Goal: Transaction & Acquisition: Book appointment/travel/reservation

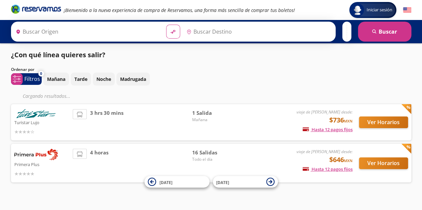
type input "[GEOGRAPHIC_DATA], [GEOGRAPHIC_DATA]"
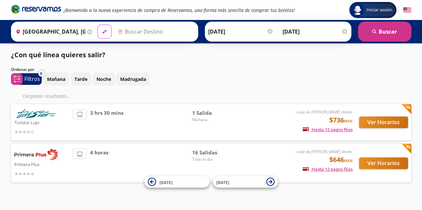
type input "[GEOGRAPHIC_DATA], [GEOGRAPHIC_DATA]"
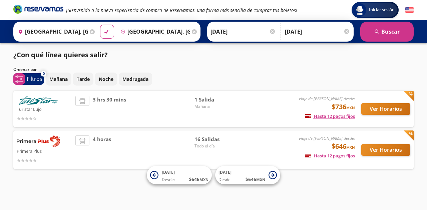
click at [384, 162] on div "Ver Horarios" at bounding box center [382, 150] width 55 height 29
click at [373, 147] on button "Ver Horarios" at bounding box center [385, 150] width 49 height 12
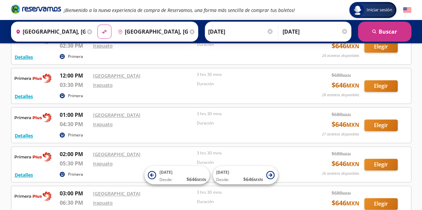
scroll to position [287, 0]
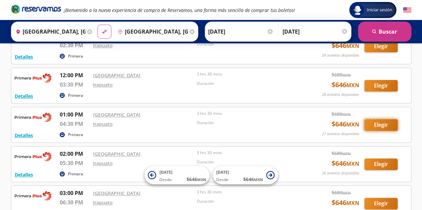
click at [381, 119] on button "Elegir" at bounding box center [380, 125] width 33 height 12
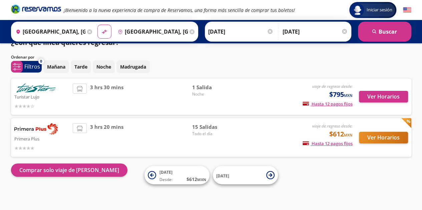
scroll to position [12, 0]
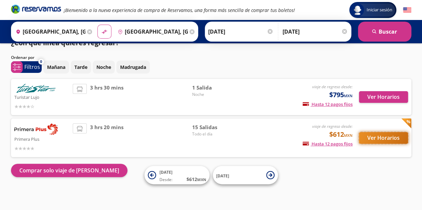
click at [386, 138] on button "Ver Horarios" at bounding box center [383, 138] width 49 height 12
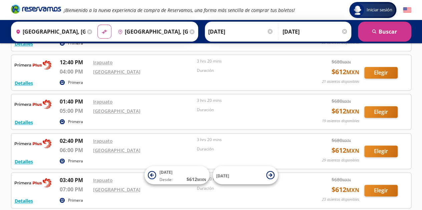
scroll to position [342, 0]
click at [376, 71] on button "Elegir" at bounding box center [380, 73] width 33 height 12
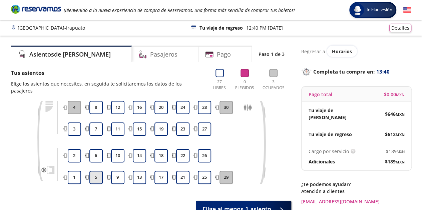
click at [98, 171] on button "5" at bounding box center [95, 177] width 13 height 13
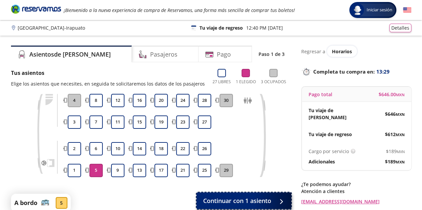
click at [282, 200] on icon at bounding box center [279, 201] width 5 height 5
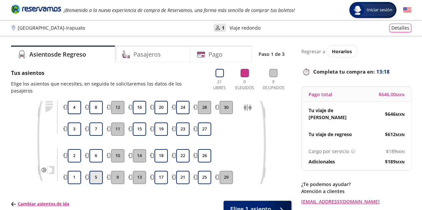
click at [96, 171] on button "5" at bounding box center [95, 177] width 13 height 13
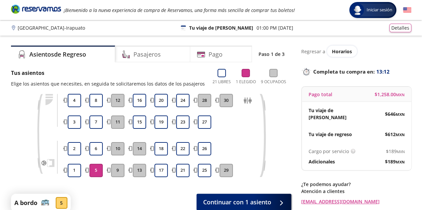
click at [273, 192] on div "Tus asientos Elige los asientos que necesites, en seguida te solicitaremos los …" at bounding box center [151, 145] width 280 height 153
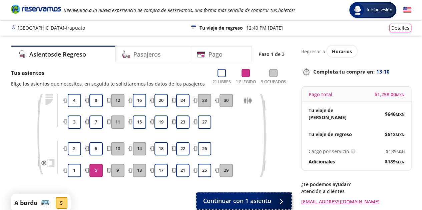
click at [284, 203] on button "Continuar con 1 asiento" at bounding box center [243, 201] width 95 height 17
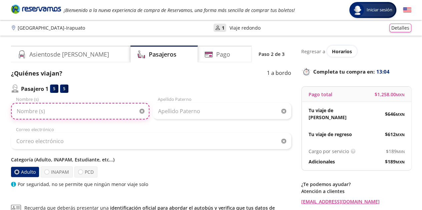
click at [66, 106] on input "Nombre (s)" at bounding box center [80, 111] width 138 height 17
click at [20, 112] on input "[PERSON_NAME]" at bounding box center [80, 111] width 138 height 17
type input "[PERSON_NAME]"
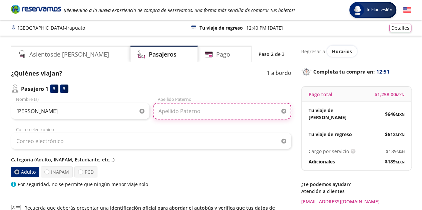
click at [167, 110] on input "Apellido Paterno" at bounding box center [222, 111] width 138 height 17
type input "[PERSON_NAME]"
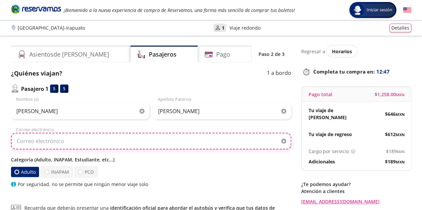
click at [157, 144] on input "Correo electrónico" at bounding box center [151, 141] width 280 height 17
type input "[EMAIL_ADDRESS][DOMAIN_NAME]"
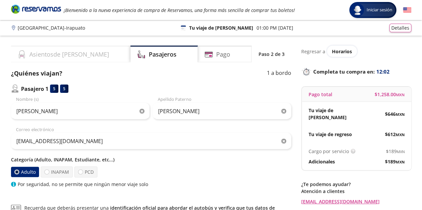
click at [77, 56] on div "Asientos de [PERSON_NAME]" at bounding box center [70, 54] width 119 height 17
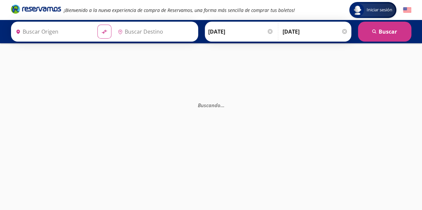
type input "[GEOGRAPHIC_DATA], [GEOGRAPHIC_DATA]"
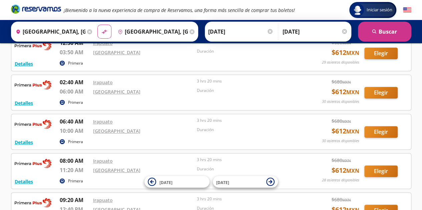
scroll to position [100, 0]
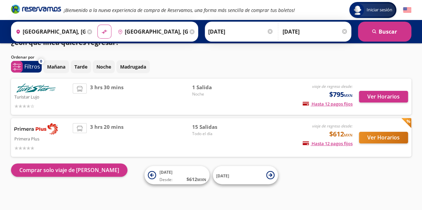
scroll to position [12, 0]
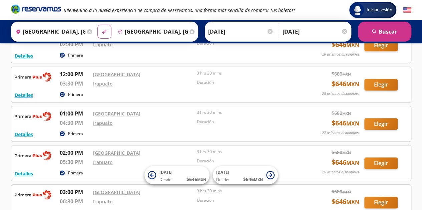
scroll to position [297, 0]
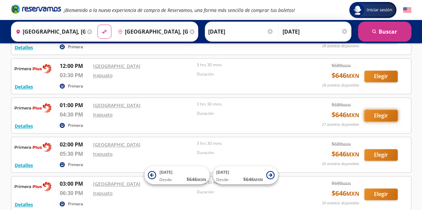
click at [374, 112] on button "Elegir" at bounding box center [380, 116] width 33 height 12
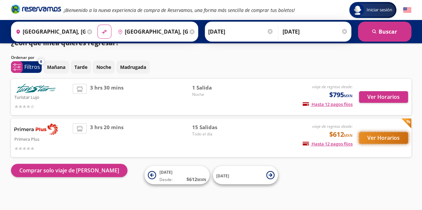
click at [373, 134] on button "Ver Horarios" at bounding box center [383, 138] width 49 height 12
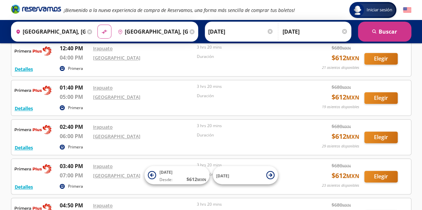
scroll to position [344, 0]
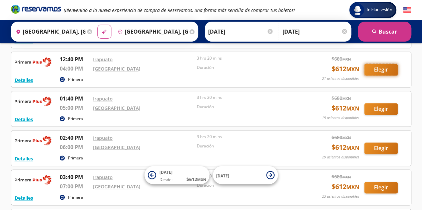
click at [379, 67] on button "Elegir" at bounding box center [380, 70] width 33 height 12
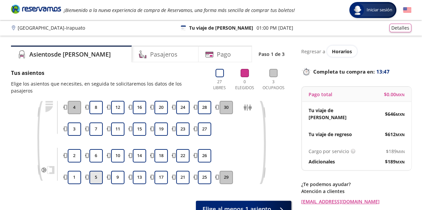
click at [95, 171] on button "5" at bounding box center [95, 177] width 13 height 13
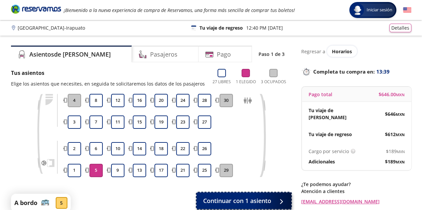
click at [280, 201] on div at bounding box center [280, 201] width 0 height 0
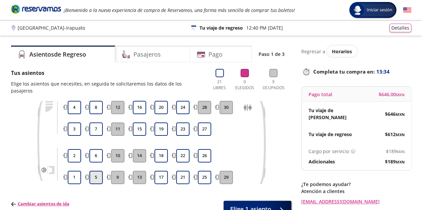
click at [94, 171] on button "5" at bounding box center [95, 177] width 13 height 13
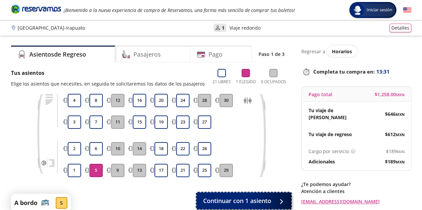
click at [282, 202] on div at bounding box center [279, 201] width 10 height 8
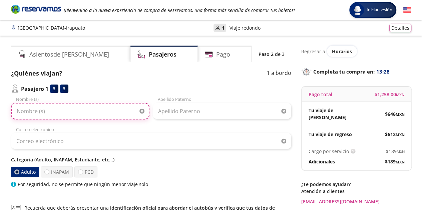
click at [118, 109] on input "Nombre (s)" at bounding box center [80, 111] width 138 height 17
type input "[PERSON_NAME]"
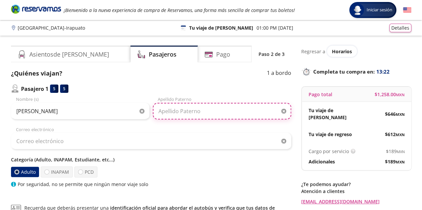
click at [180, 110] on input "Apellido Paterno" at bounding box center [222, 111] width 138 height 17
type input "[PERSON_NAME]"
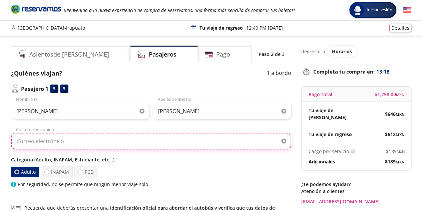
click at [117, 138] on input "Correo electrónico" at bounding box center [151, 141] width 280 height 17
type input "[EMAIL_ADDRESS][DOMAIN_NAME]"
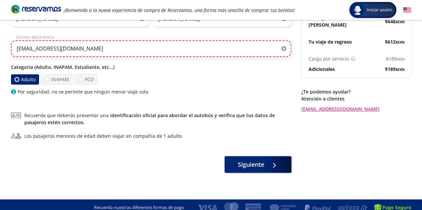
scroll to position [98, 0]
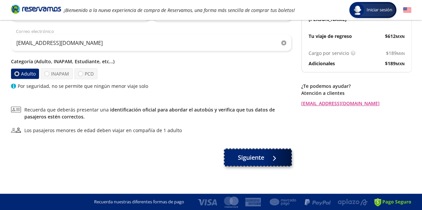
click at [255, 157] on span "Siguiente" at bounding box center [251, 157] width 26 height 9
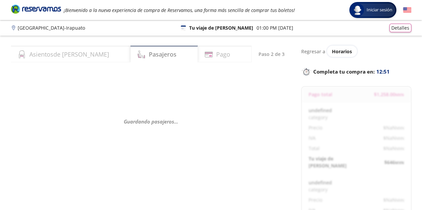
select select "MX"
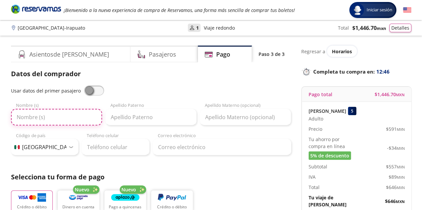
click at [42, 119] on input "Nombre (s)" at bounding box center [56, 117] width 91 height 17
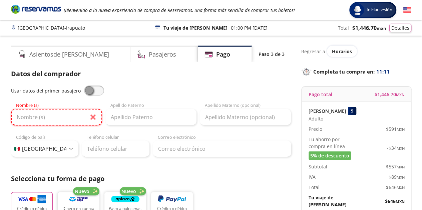
click at [83, 117] on input "Nombre (s)" at bounding box center [56, 117] width 91 height 17
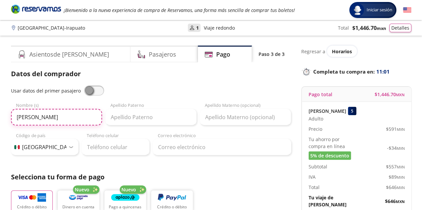
type input "[PERSON_NAME]"
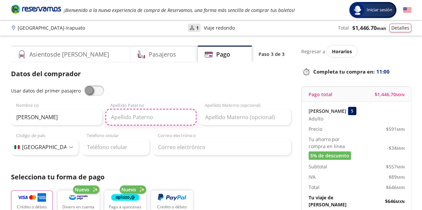
click at [151, 118] on input "Apellido Paterno" at bounding box center [150, 117] width 91 height 17
type input "[PERSON_NAME]"
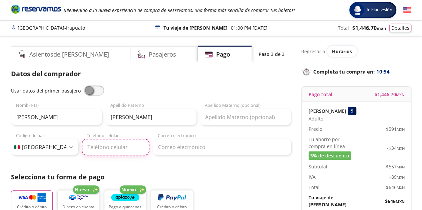
click at [101, 146] on input "Teléfono celular" at bounding box center [116, 147] width 68 height 17
type input "528110661248"
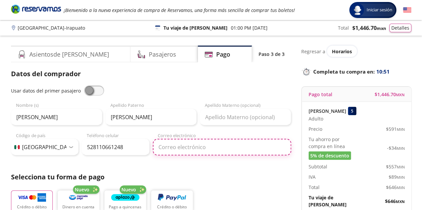
click at [205, 148] on input "Correo electrónico" at bounding box center [222, 147] width 138 height 17
type input "[EMAIL_ADDRESS][DOMAIN_NAME]"
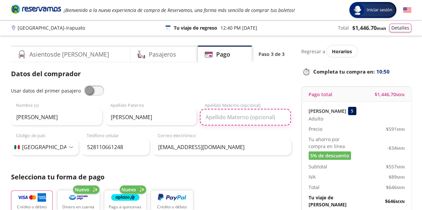
type input "DEL RC"
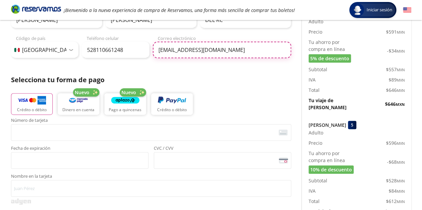
scroll to position [98, 0]
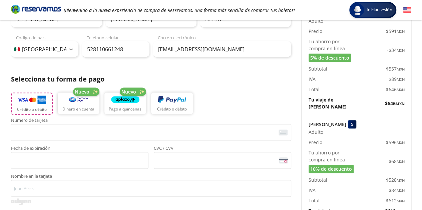
click at [20, 105] on button "Crédito o débito" at bounding box center [32, 104] width 42 height 22
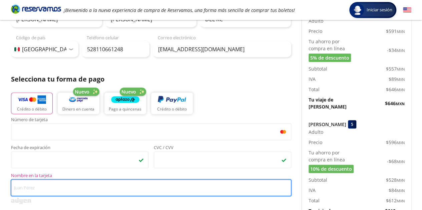
click at [120, 186] on input "Nombre en la tarjeta" at bounding box center [151, 188] width 280 height 17
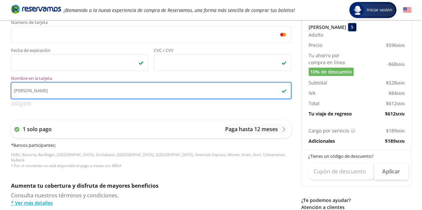
scroll to position [336, 0]
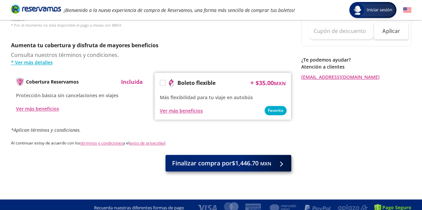
type input "[PERSON_NAME]"
click at [236, 159] on span "Finalizar compra por $1,446.70 MXN" at bounding box center [221, 163] width 99 height 9
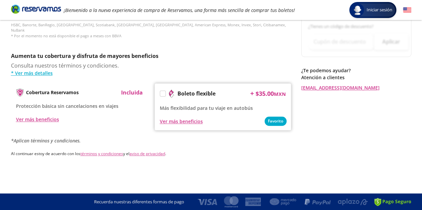
scroll to position [0, 0]
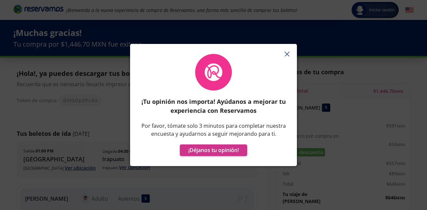
click at [287, 54] on line "button" at bounding box center [286, 54] width 4 height 4
